Goal: Task Accomplishment & Management: Manage account settings

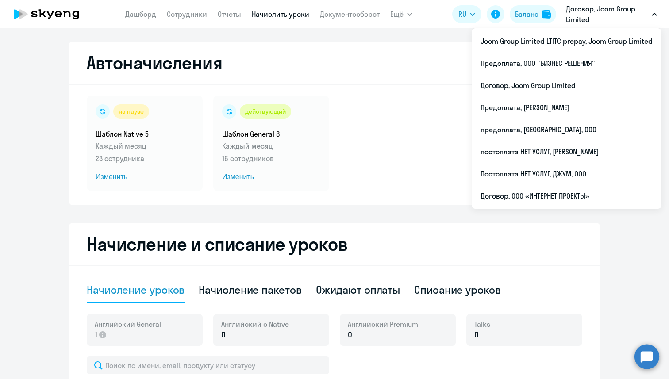
select select "10"
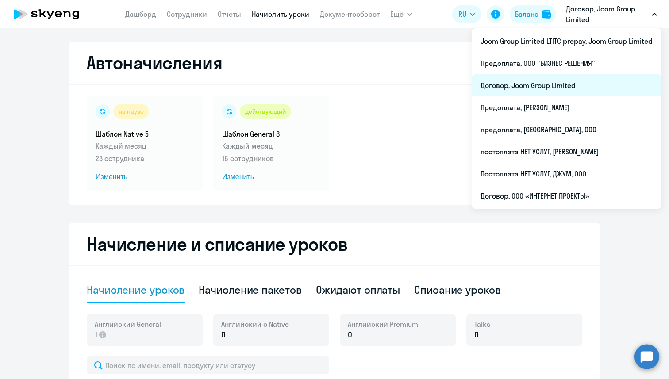
scroll to position [202, 0]
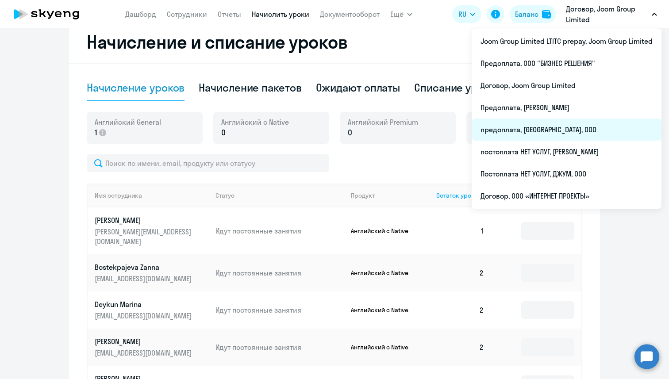
click at [569, 124] on li "предоплата, [GEOGRAPHIC_DATA], ООО" at bounding box center [566, 129] width 190 height 22
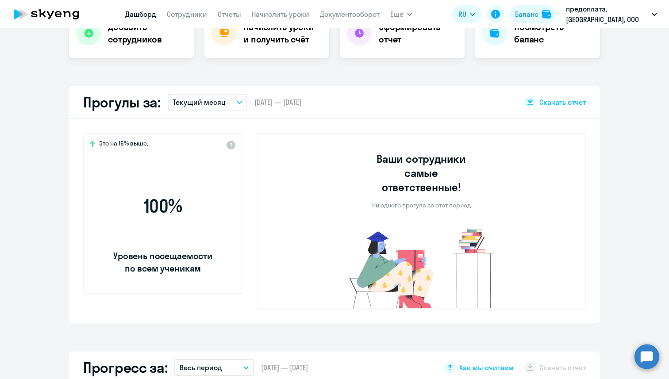
select select "30"
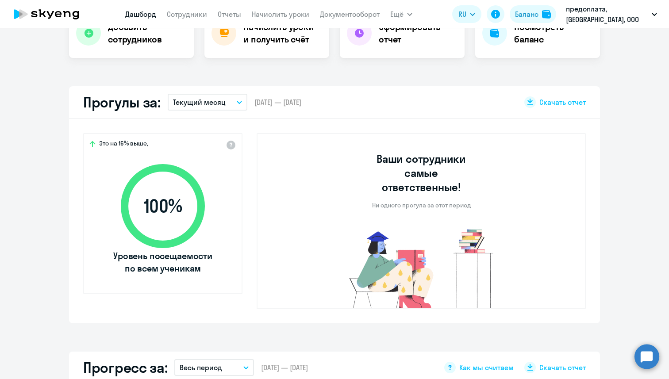
scroll to position [282, 0]
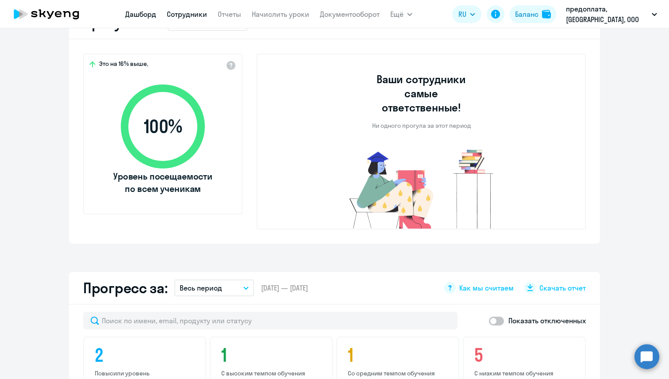
click at [193, 11] on link "Сотрудники" at bounding box center [187, 14] width 40 height 9
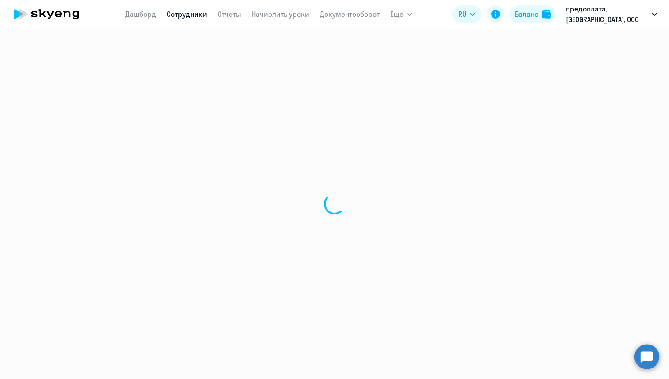
select select "30"
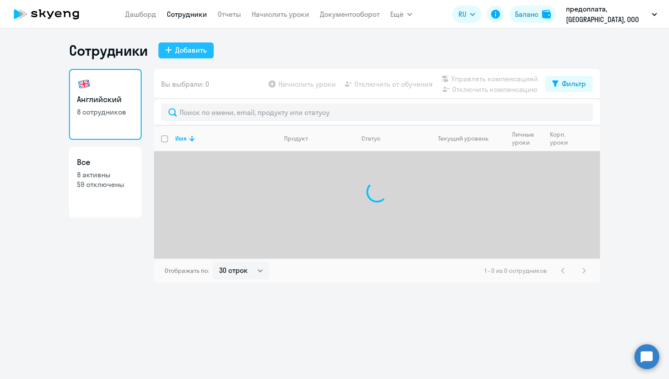
click at [190, 50] on div "Добавить" at bounding box center [190, 50] width 31 height 11
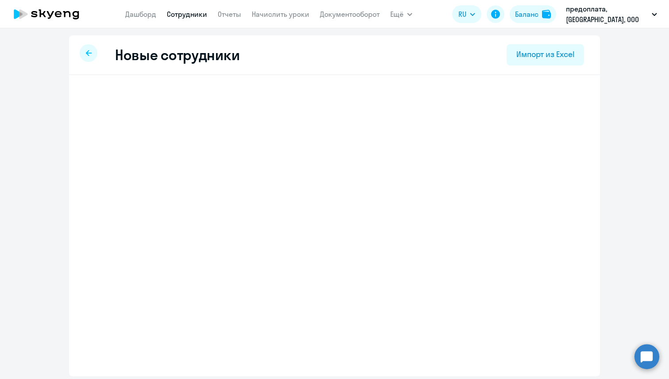
select select "english_adult_not_native_speaker"
select select "1"
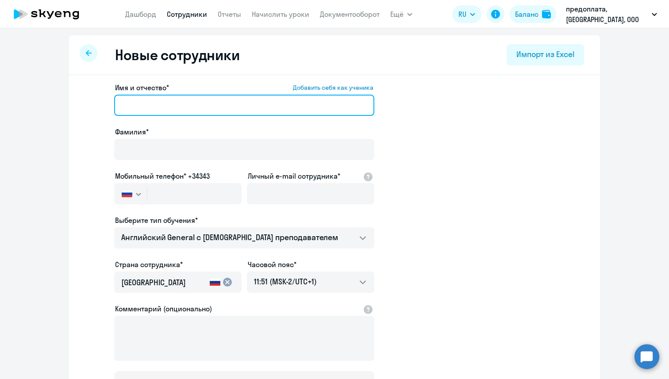
click at [178, 98] on input "Имя и отчество* Добавить себя как ученика" at bounding box center [244, 105] width 260 height 21
paste input "[PERSON_NAME]"
drag, startPoint x: 211, startPoint y: 103, endPoint x: 157, endPoint y: 103, distance: 54.4
click at [157, 103] on input "[PERSON_NAME]" at bounding box center [244, 105] width 260 height 21
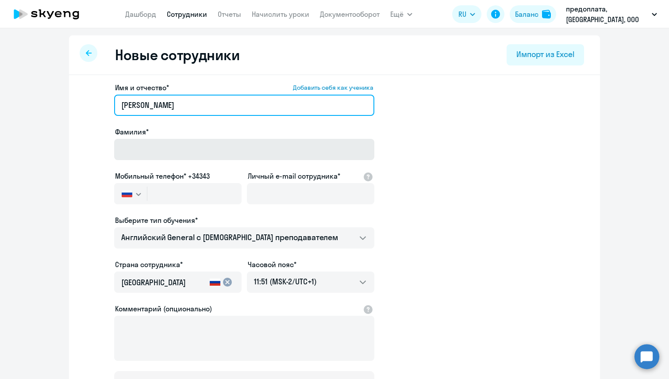
type input "[PERSON_NAME]"
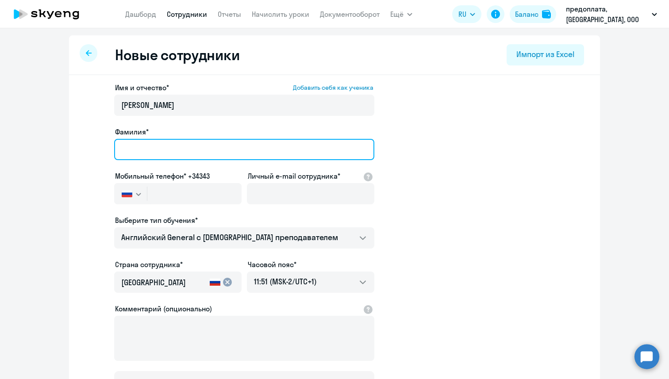
click at [156, 145] on input "Фамилия*" at bounding box center [244, 149] width 260 height 21
paste input "Durmanova"
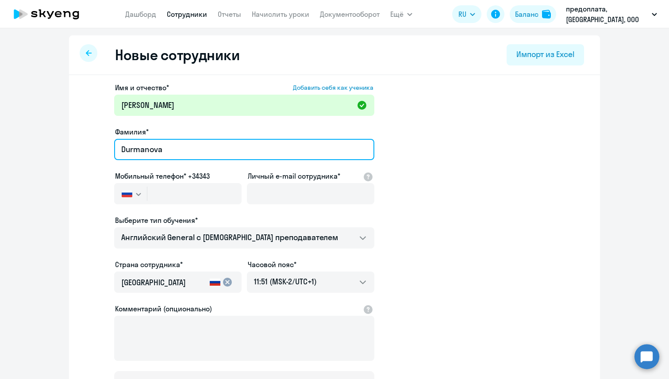
type input "Durmanova"
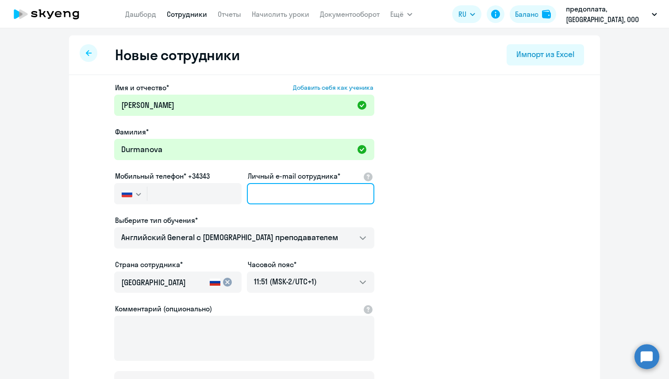
click at [279, 194] on input "Личный e-mail сотрудника*" at bounding box center [310, 193] width 127 height 21
paste input "[EMAIL_ADDRESS][DOMAIN_NAME]"
type input "[EMAIL_ADDRESS][DOMAIN_NAME]"
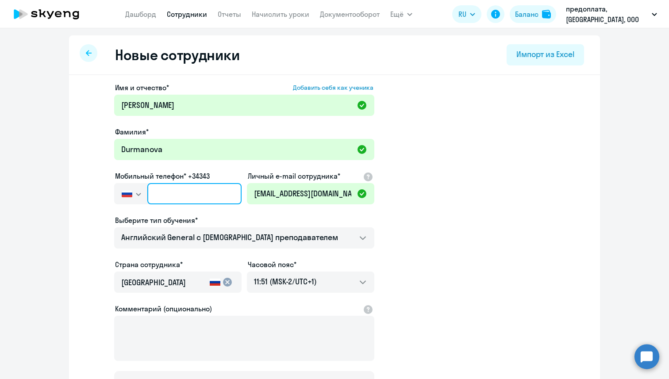
click at [211, 195] on input "text" at bounding box center [194, 193] width 94 height 21
paste input "[PHONE_NUMBER]"
type input "[PHONE_NUMBER]"
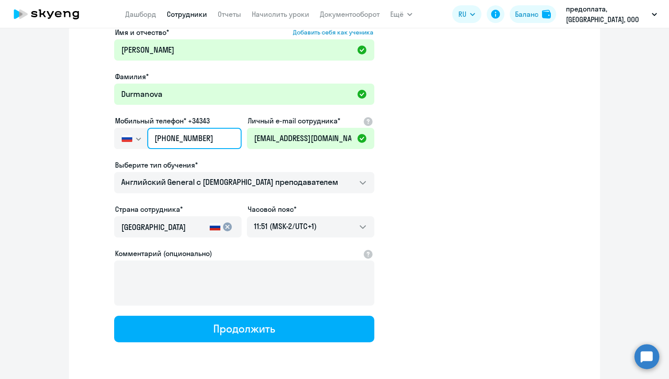
scroll to position [64, 0]
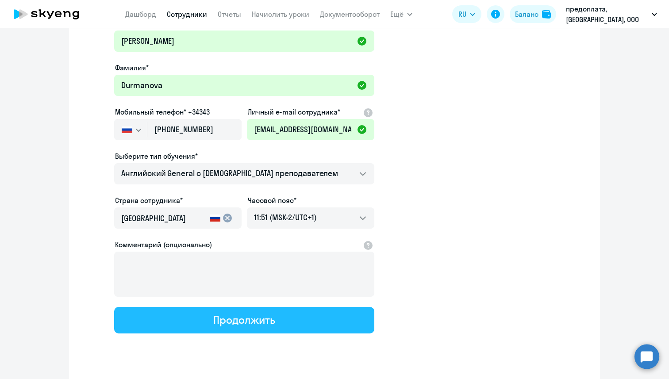
click at [228, 325] on div "Продолжить" at bounding box center [243, 320] width 61 height 14
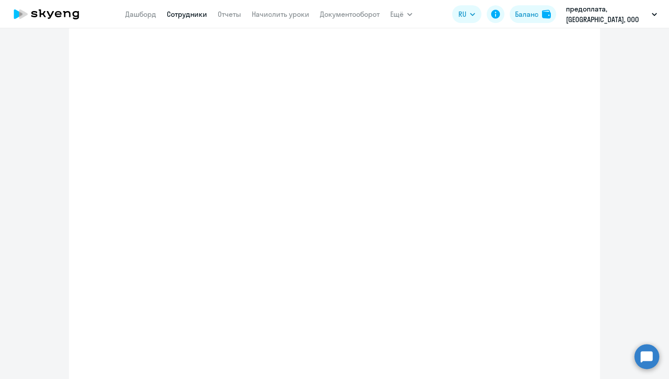
select select "english_adult_not_native_speaker"
select select "1"
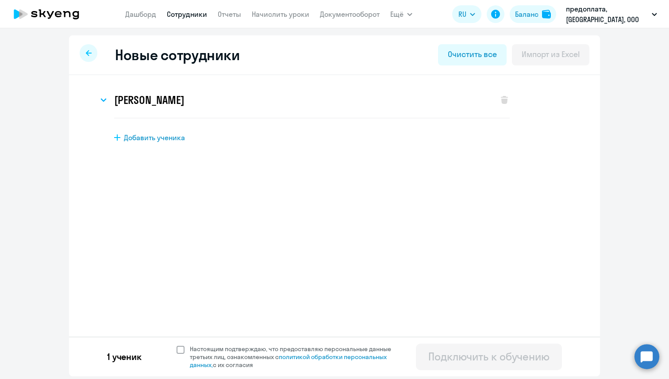
click at [180, 351] on span at bounding box center [180, 350] width 8 height 8
click at [176, 345] on input "Настоящим подтверждаю, что предоставляю персональные данные третьих лиц, ознако…" at bounding box center [176, 344] width 0 height 0
checkbox input "true"
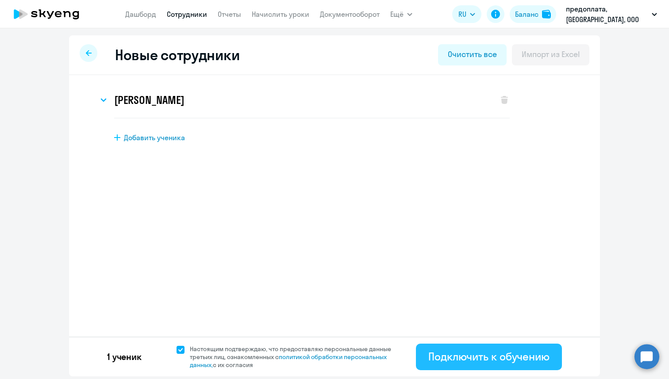
click at [436, 357] on div "Подключить к обучению" at bounding box center [488, 356] width 121 height 14
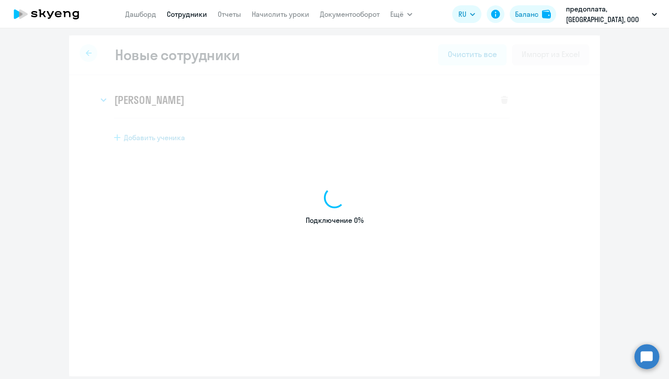
select select "english_adult_not_native_speaker"
select select "1"
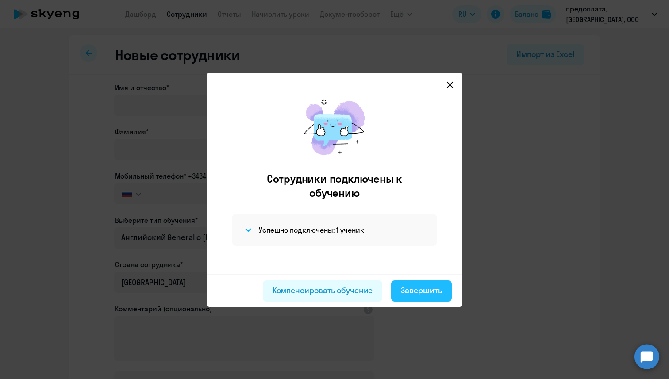
click at [433, 289] on div "Завершить" at bounding box center [421, 290] width 41 height 11
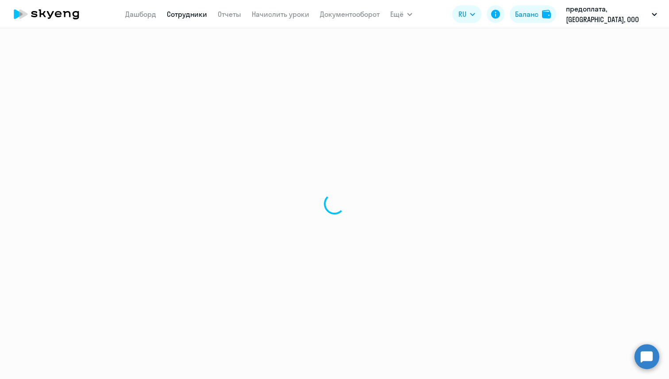
select select "30"
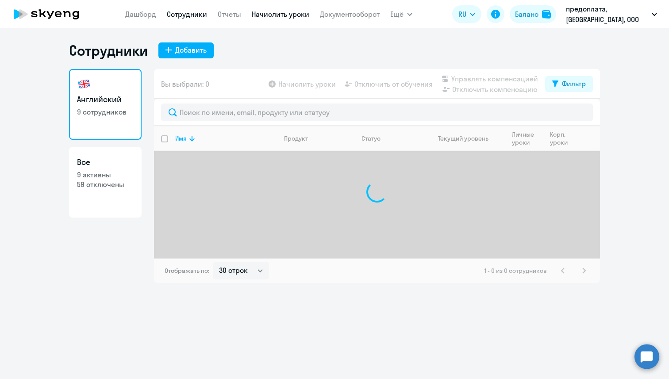
click at [281, 15] on link "Начислить уроки" at bounding box center [280, 14] width 57 height 9
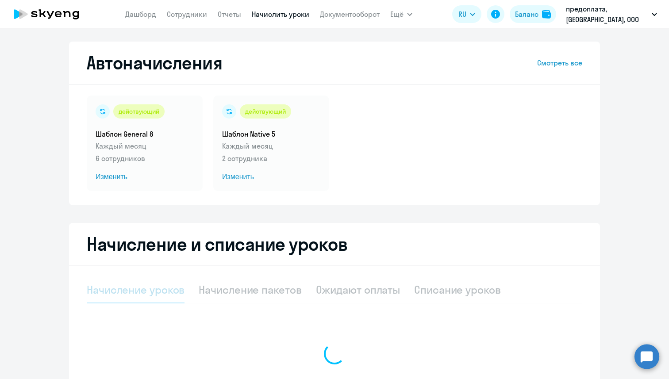
select select "10"
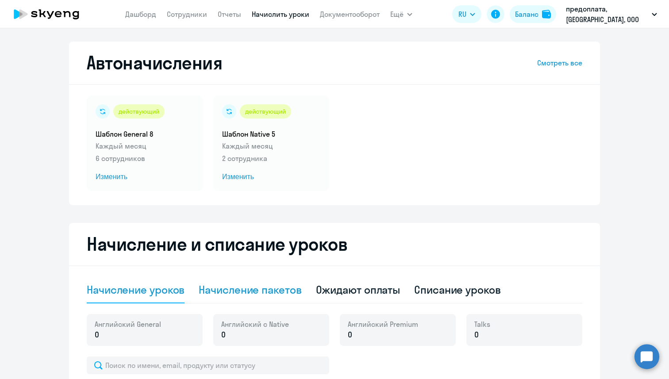
click at [213, 285] on div "Начисление пакетов" at bounding box center [250, 290] width 103 height 14
select select "10"
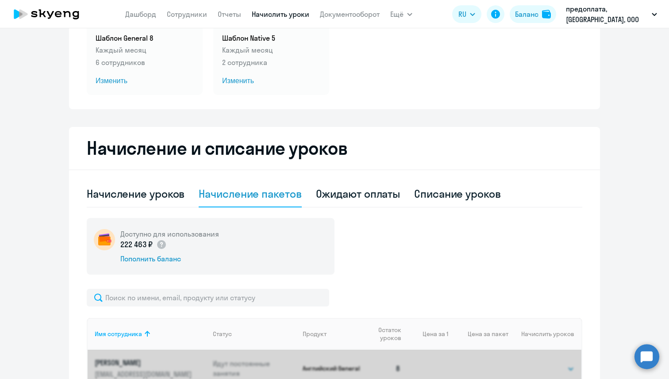
scroll to position [116, 0]
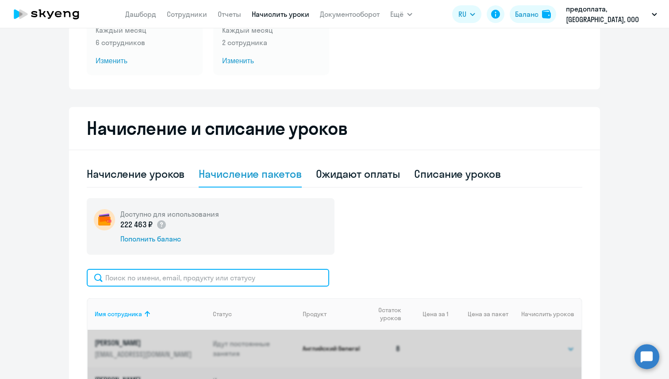
click at [213, 285] on input "text" at bounding box center [208, 278] width 242 height 18
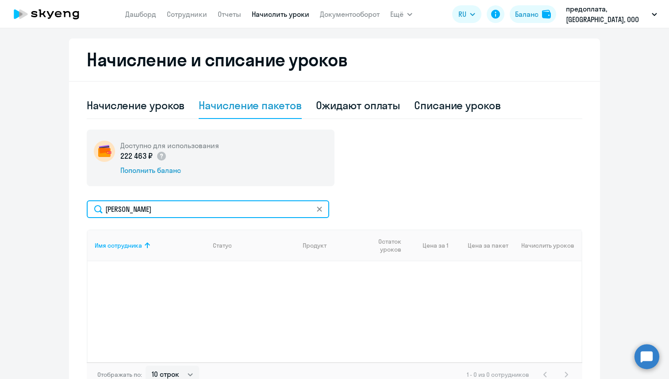
scroll to position [242, 0]
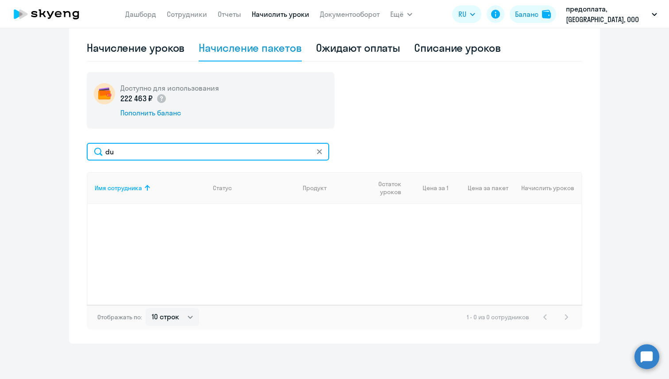
type input "d"
type input "д"
type input "evg"
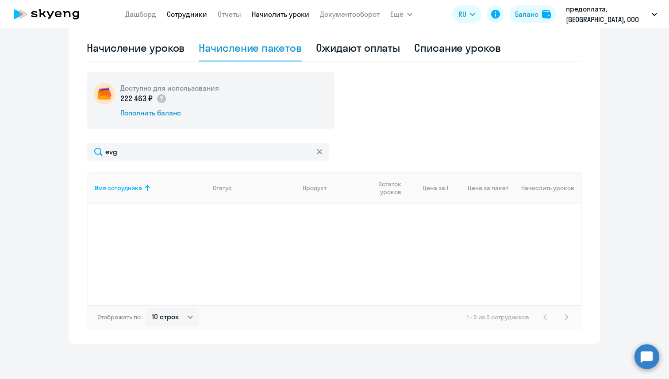
click at [182, 13] on link "Сотрудники" at bounding box center [187, 14] width 40 height 9
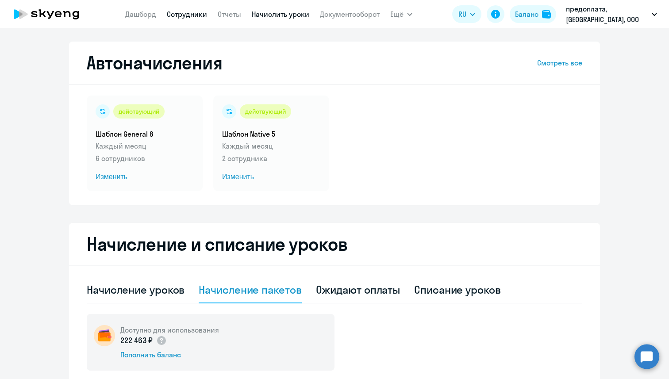
select select "30"
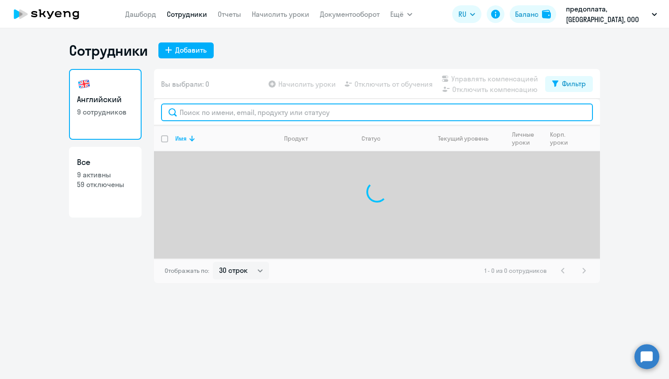
click at [191, 111] on input "text" at bounding box center [377, 112] width 432 height 18
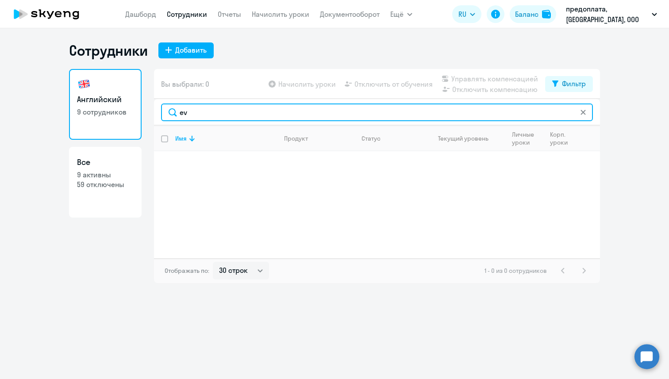
type input "e"
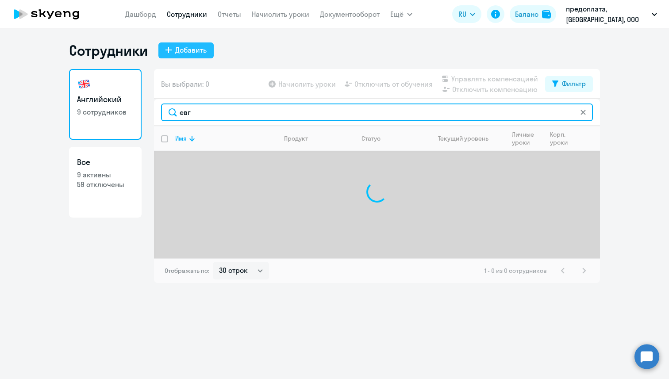
type input "евг"
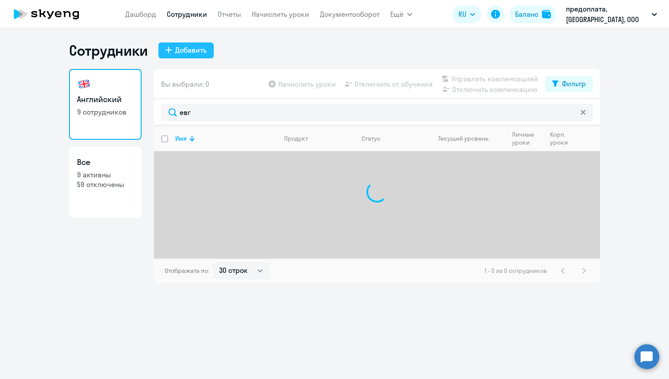
click at [201, 53] on div "Добавить" at bounding box center [190, 50] width 31 height 11
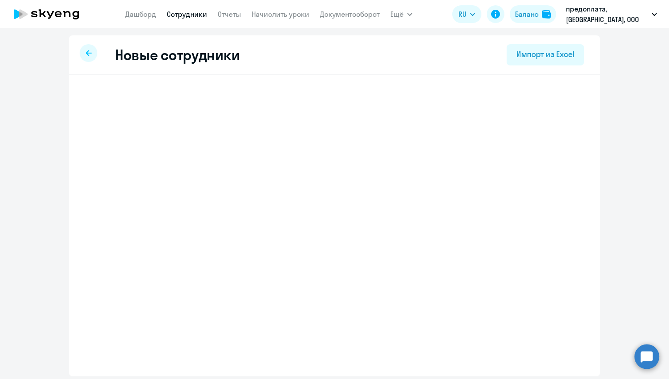
select select "english_adult_not_native_speaker"
select select "1"
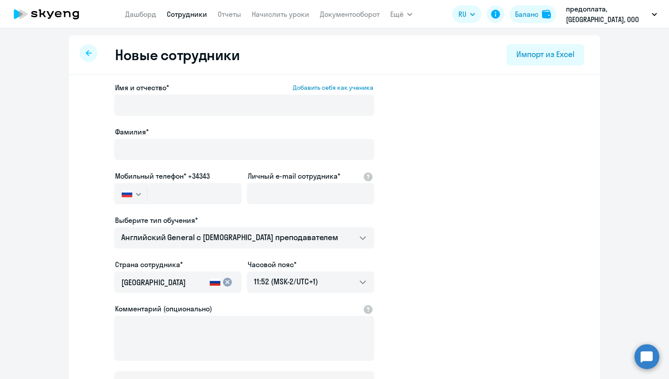
click at [92, 50] on div at bounding box center [89, 53] width 18 height 18
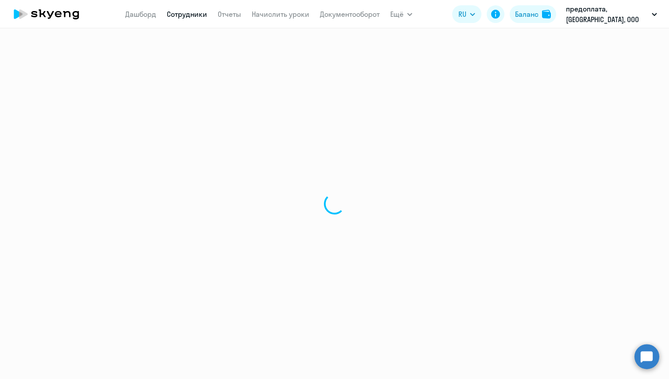
select select "30"
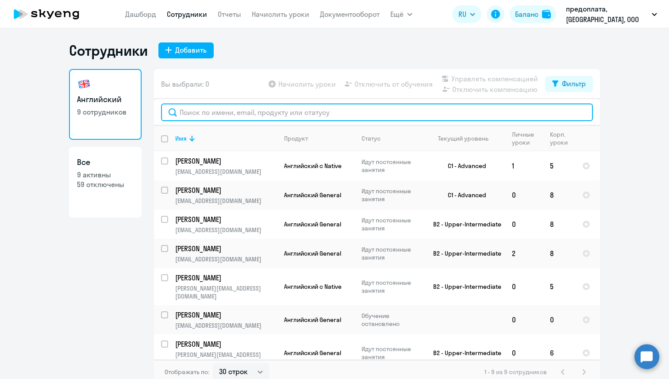
click at [190, 115] on input "text" at bounding box center [377, 112] width 432 height 18
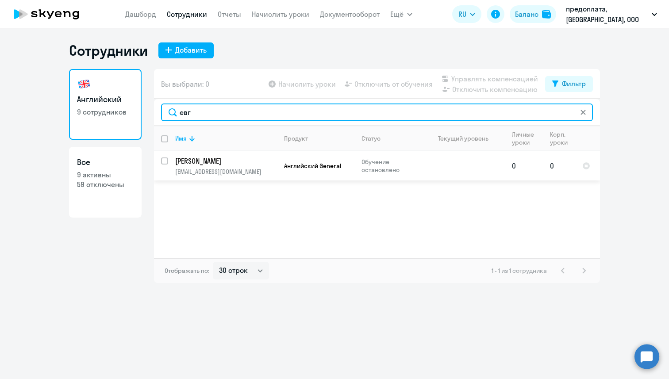
type input "евг"
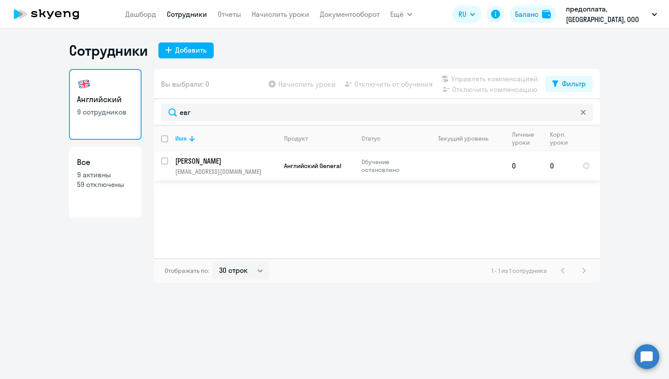
click at [220, 170] on p "[EMAIL_ADDRESS][DOMAIN_NAME]" at bounding box center [225, 172] width 101 height 8
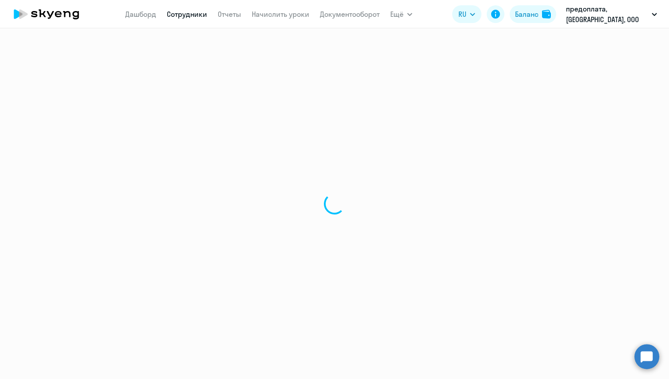
select select "english"
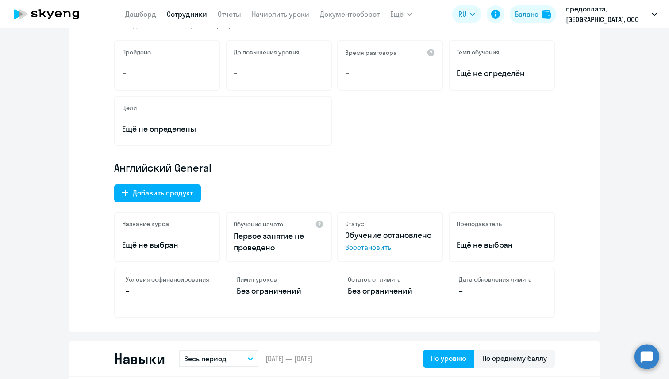
scroll to position [164, 0]
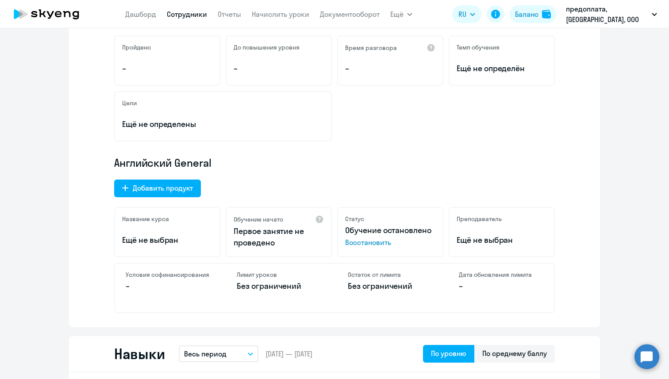
click at [355, 245] on span "Восстановить" at bounding box center [390, 242] width 90 height 11
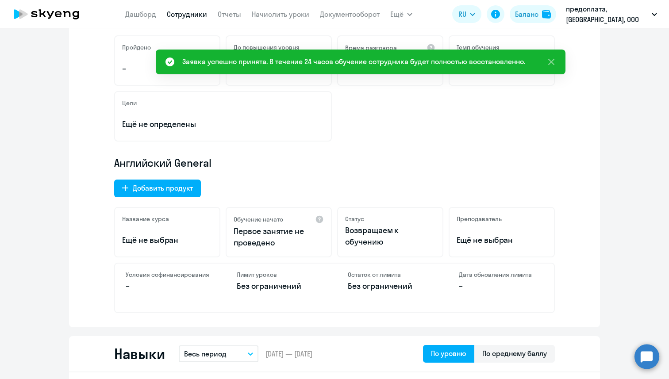
scroll to position [0, 0]
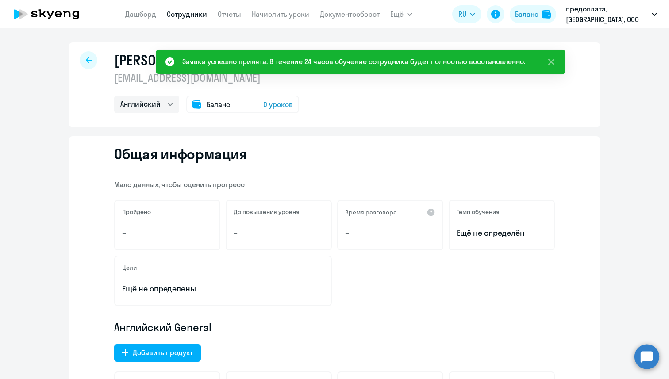
click at [246, 145] on h2 "Общая информация" at bounding box center [180, 154] width 132 height 18
drag, startPoint x: 251, startPoint y: 81, endPoint x: 115, endPoint y: 81, distance: 135.7
click at [115, 81] on p "[EMAIL_ADDRESS][DOMAIN_NAME]" at bounding box center [206, 78] width 185 height 14
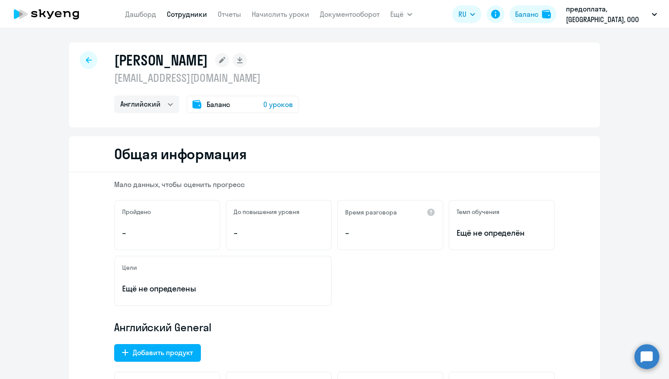
copy p "[EMAIL_ADDRESS][DOMAIN_NAME]"
click at [293, 14] on link "Начислить уроки" at bounding box center [280, 14] width 57 height 9
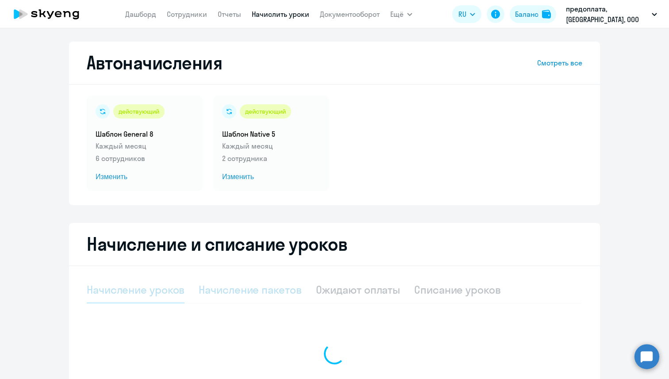
select select "10"
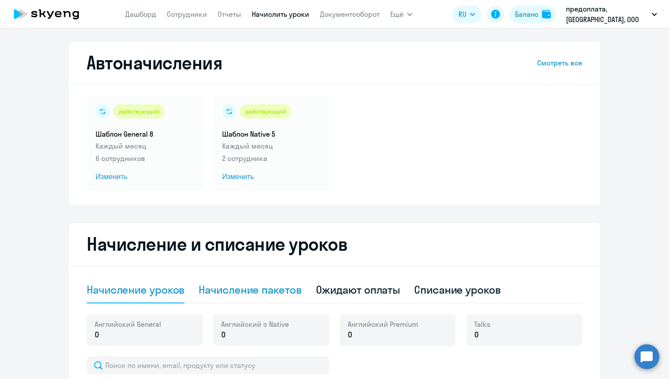
click at [230, 290] on div "Начисление пакетов" at bounding box center [250, 290] width 103 height 14
select select "10"
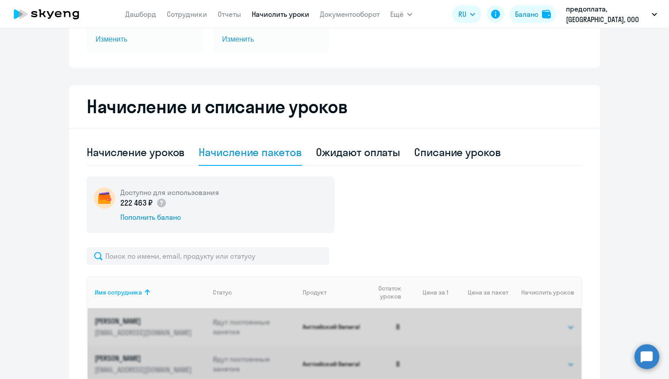
scroll to position [147, 0]
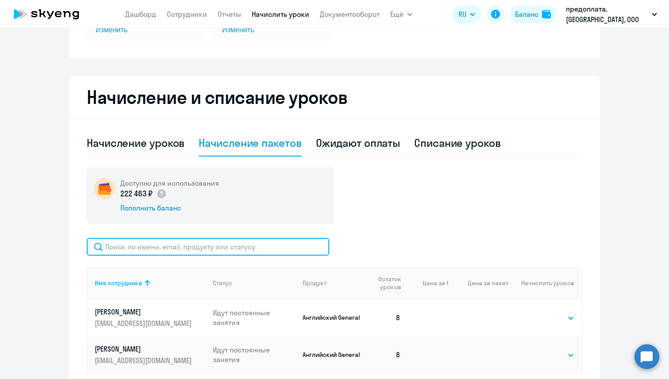
click at [211, 248] on input "text" at bounding box center [208, 247] width 242 height 18
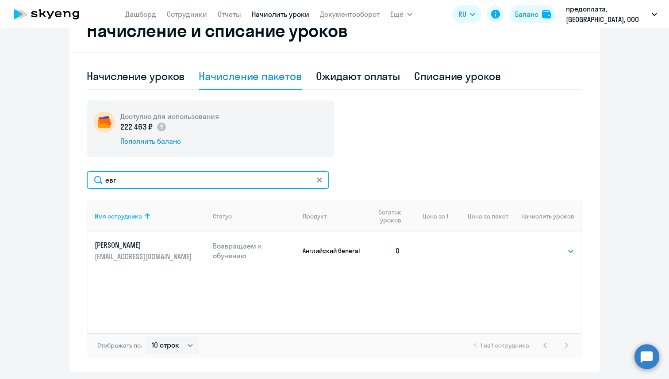
scroll to position [242, 0]
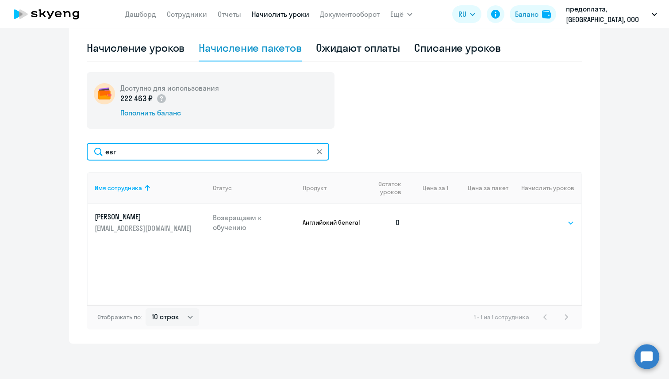
type input "евг"
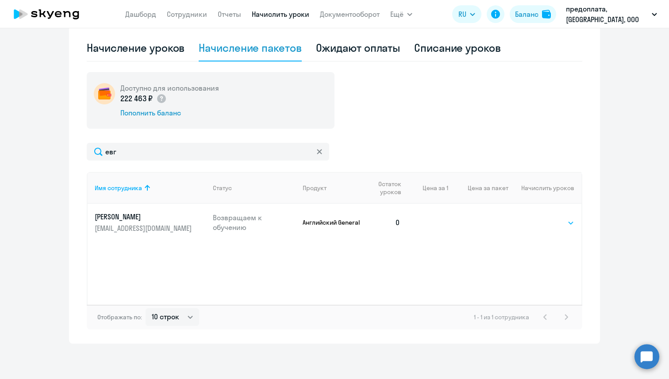
click at [558, 225] on select "Выбрать 4 8 16 32 64 96 128" at bounding box center [556, 223] width 36 height 11
select select "8"
click at [538, 218] on select "Выбрать 4 8 16 32 64 96 128" at bounding box center [556, 223] width 36 height 11
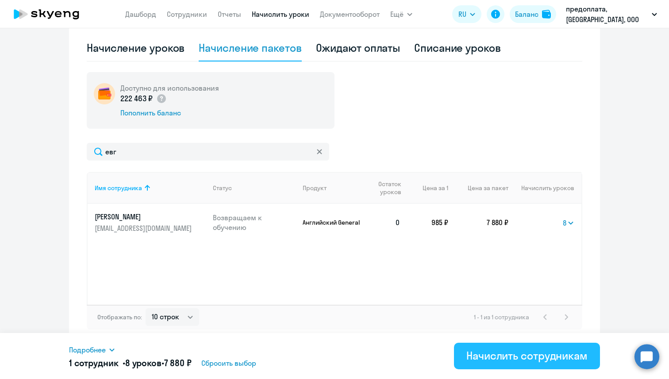
click at [535, 348] on div "Начислить сотрудникам" at bounding box center [526, 355] width 121 height 14
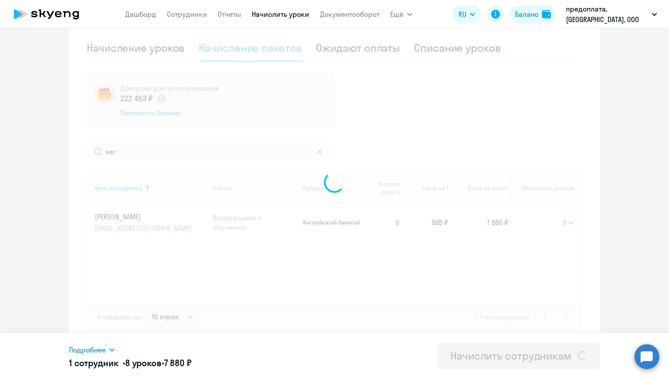
select select
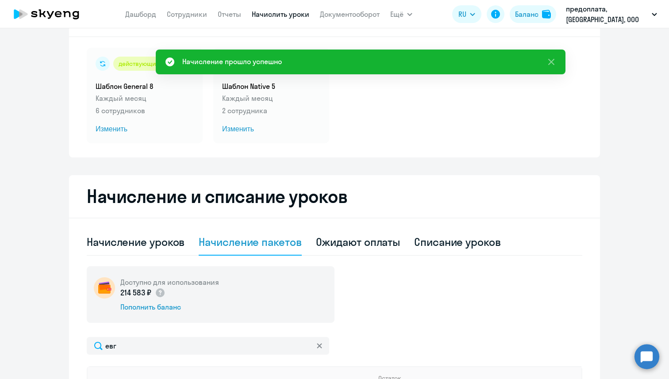
scroll to position [0, 0]
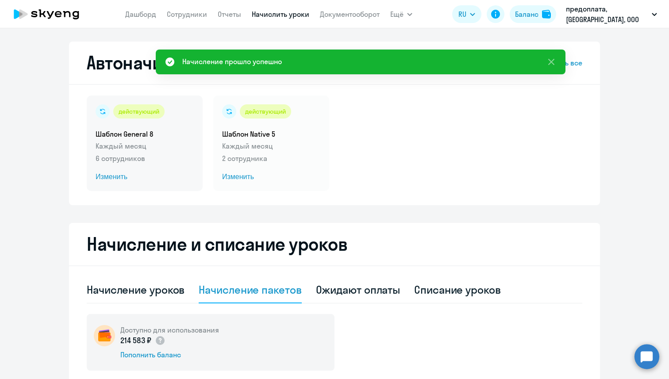
click at [146, 162] on p "6 сотрудников" at bounding box center [145, 158] width 98 height 11
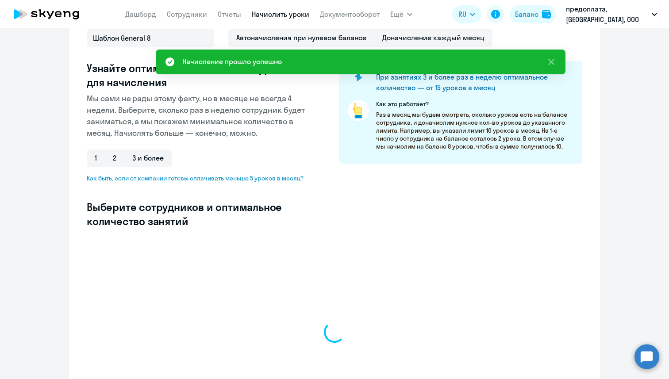
select select "10"
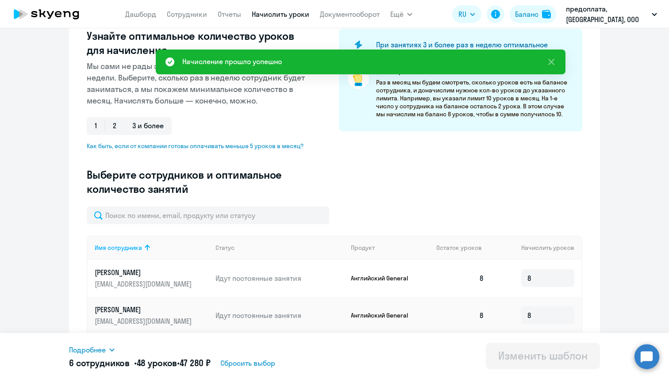
scroll to position [122, 0]
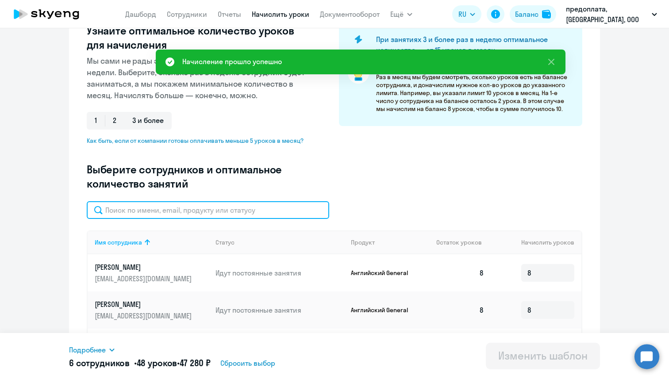
click at [221, 205] on input "text" at bounding box center [208, 210] width 242 height 18
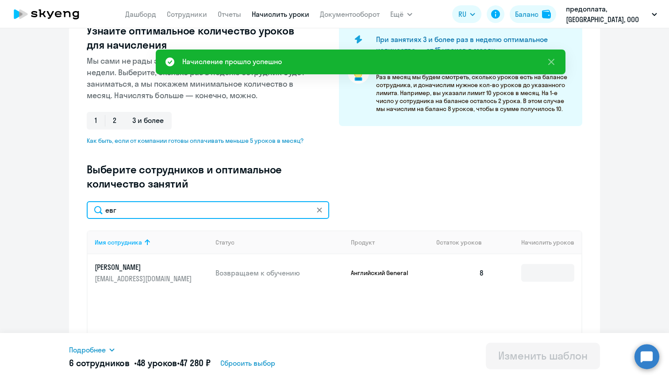
scroll to position [180, 0]
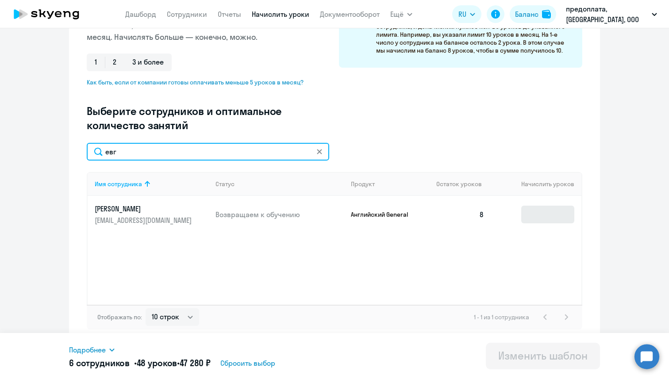
type input "евг"
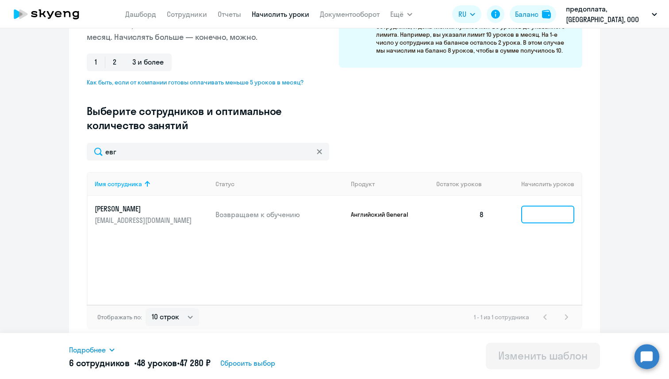
click at [536, 218] on input at bounding box center [547, 215] width 53 height 18
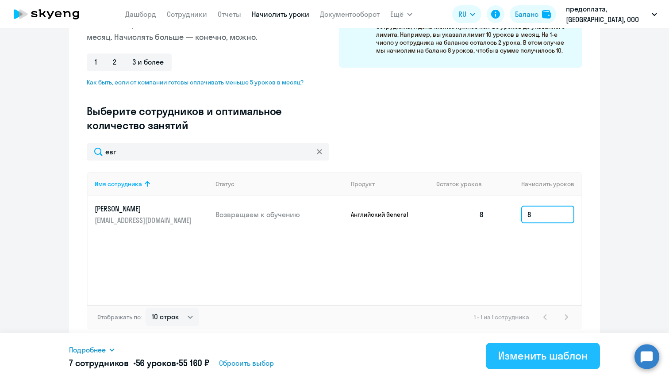
type input "8"
click at [534, 350] on div "Изменить шаблон" at bounding box center [542, 355] width 89 height 14
